Goal: Task Accomplishment & Management: Manage account settings

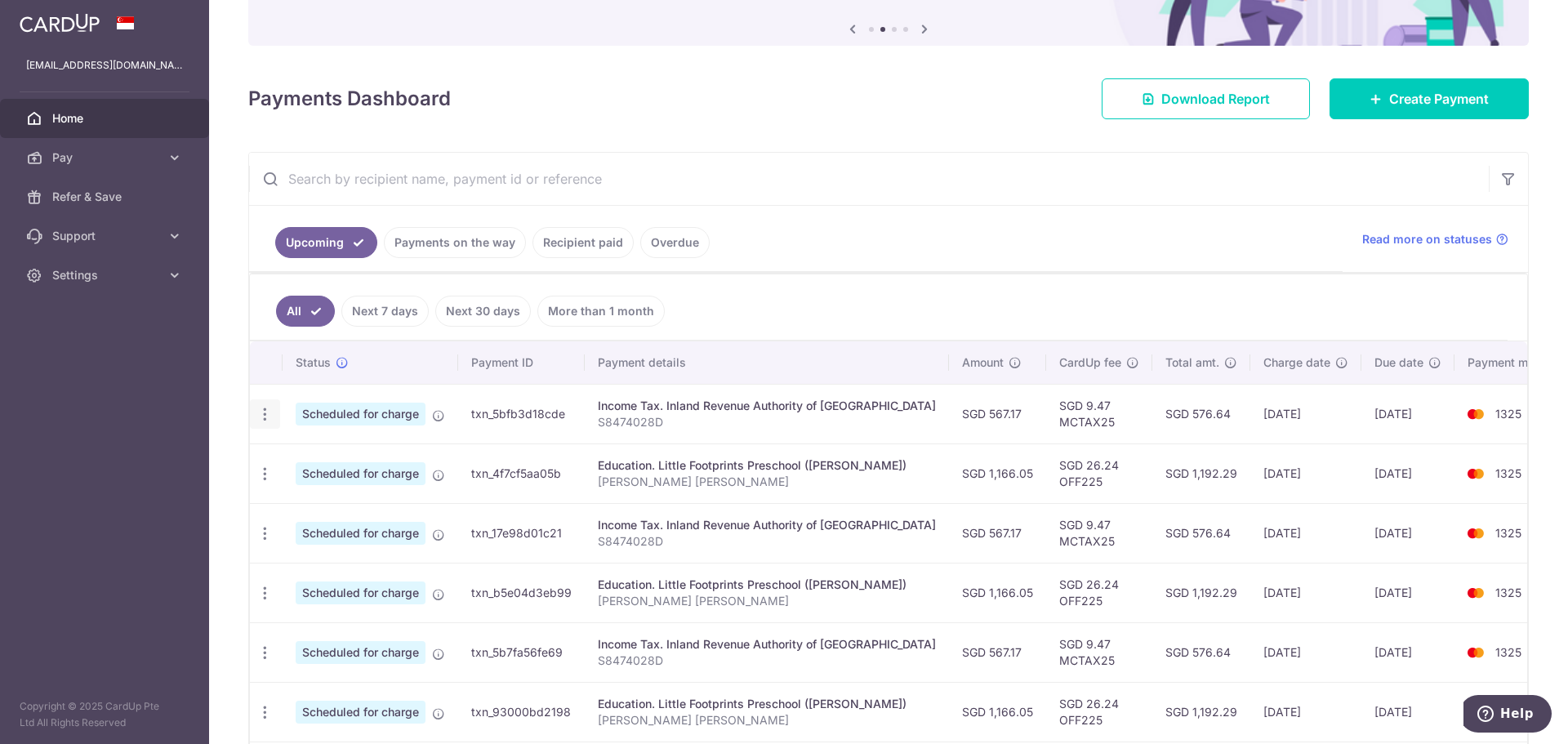
click at [269, 417] on icon "button" at bounding box center [265, 415] width 17 height 17
click at [354, 499] on span "Cancel payment" at bounding box center [352, 499] width 109 height 20
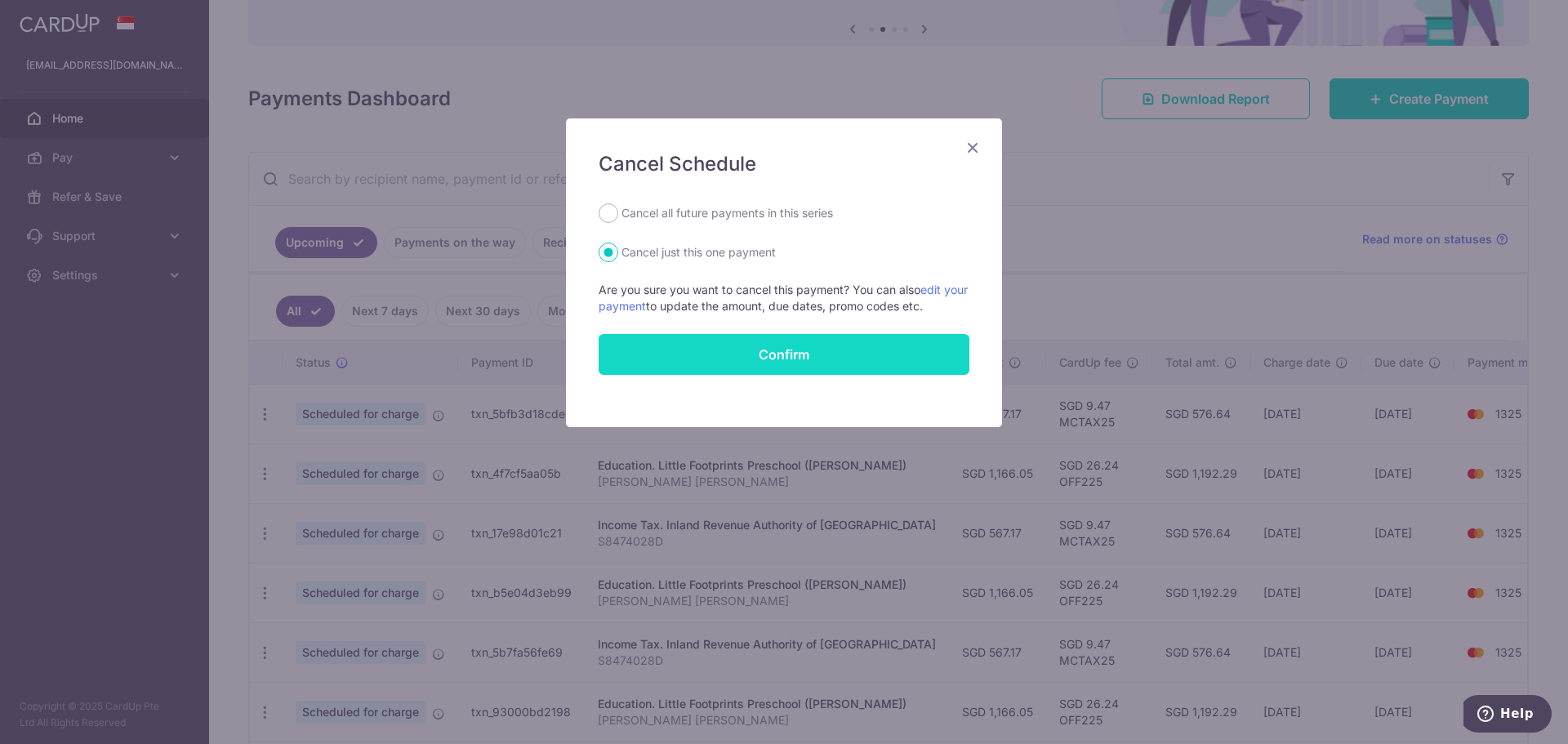
click at [741, 353] on button "Confirm" at bounding box center [784, 354] width 371 height 40
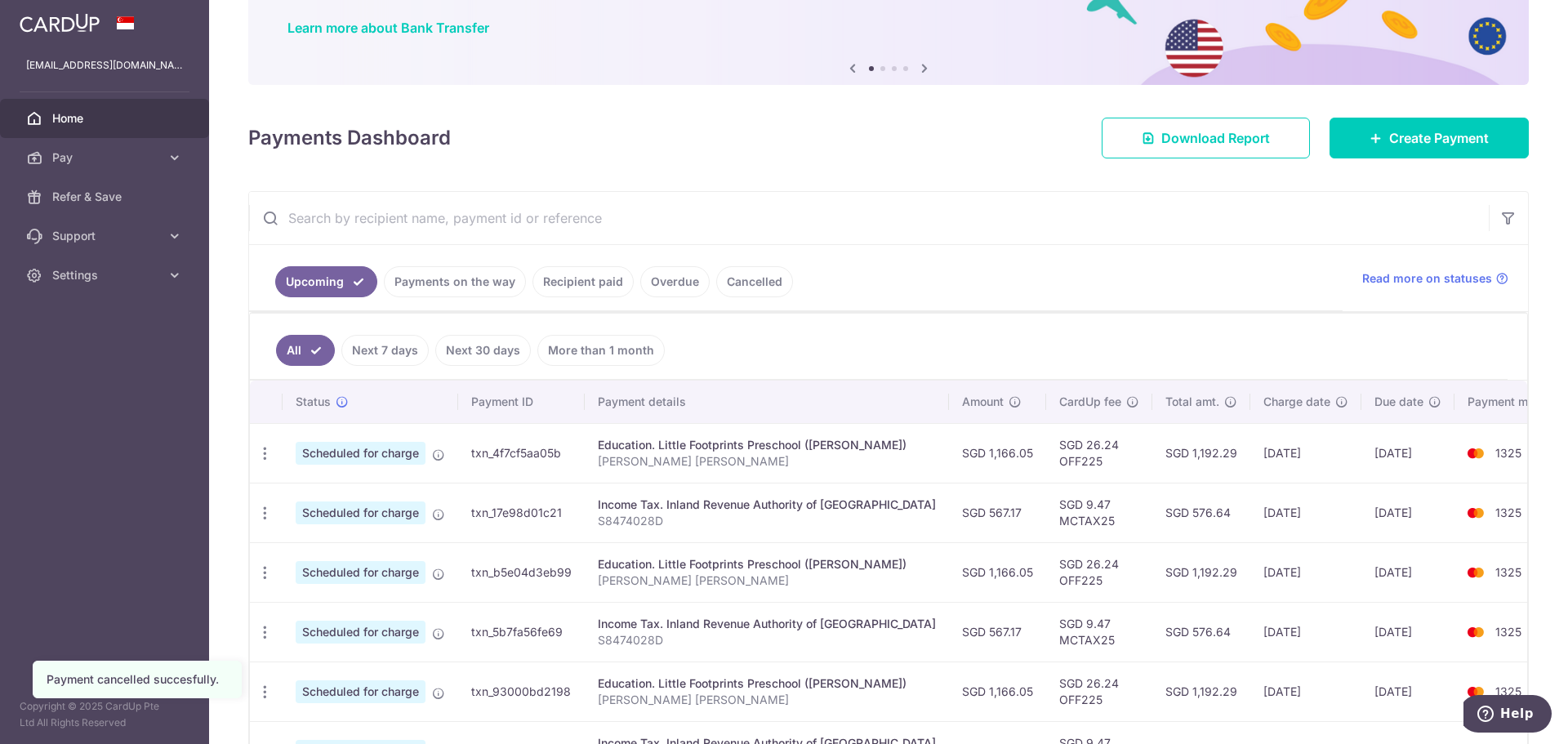
scroll to position [164, 0]
